Goal: Navigation & Orientation: Find specific page/section

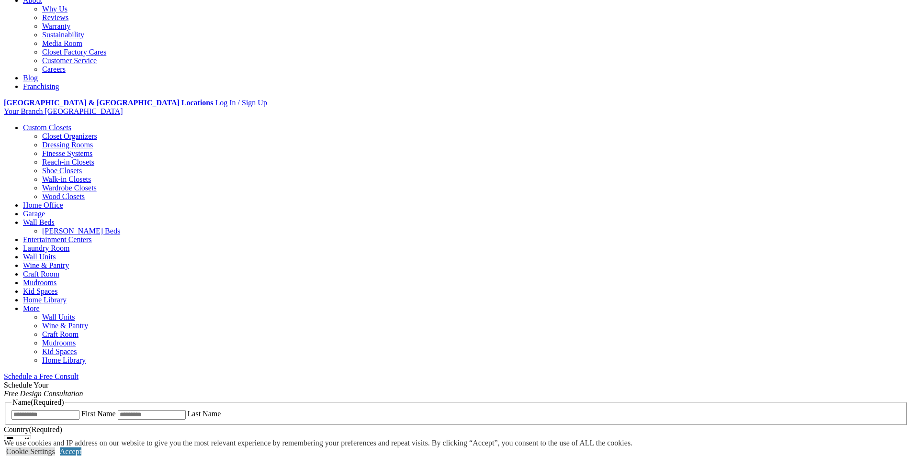
scroll to position [287, 0]
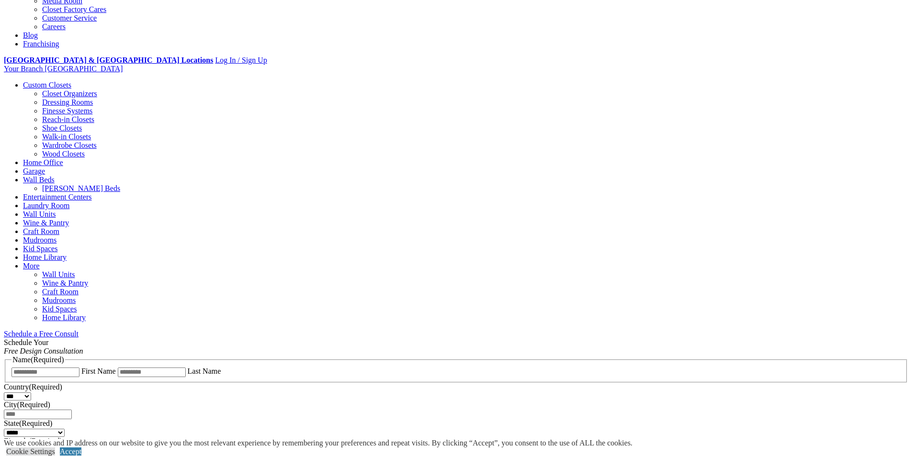
scroll to position [335, 0]
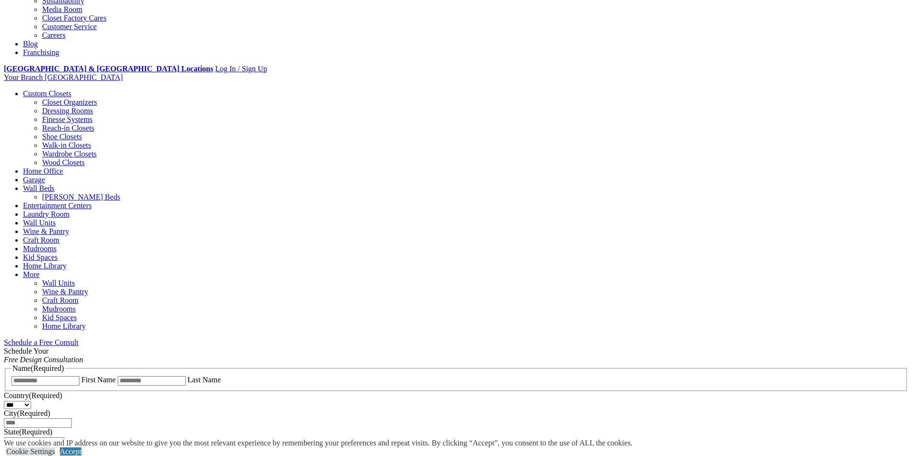
scroll to position [239, 0]
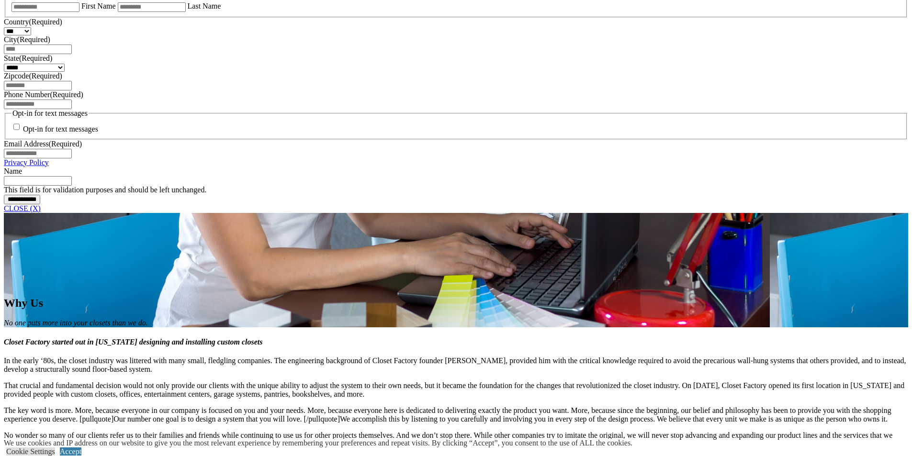
scroll to position [726, 0]
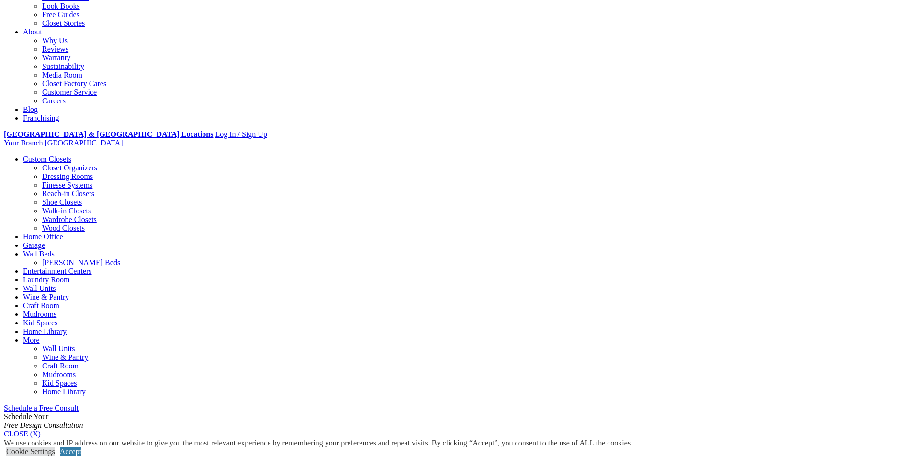
scroll to position [239, 0]
